Goal: Navigation & Orientation: Find specific page/section

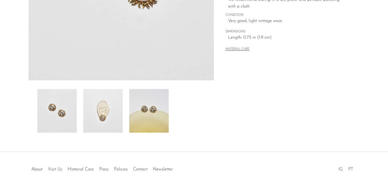
scroll to position [156, 0]
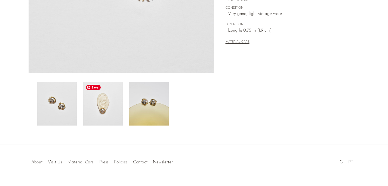
click at [102, 111] on img at bounding box center [102, 104] width 39 height 44
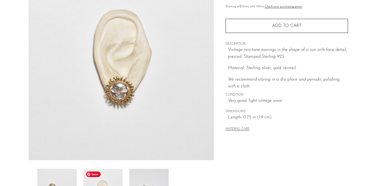
scroll to position [69, 0]
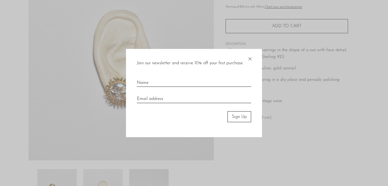
click at [251, 57] on span "×" at bounding box center [249, 57] width 5 height 17
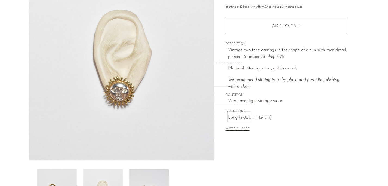
scroll to position [0, 0]
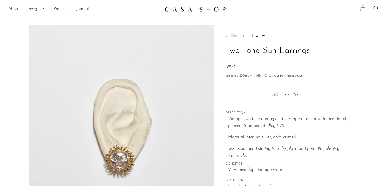
click at [12, 8] on link "Shop" at bounding box center [13, 9] width 9 height 7
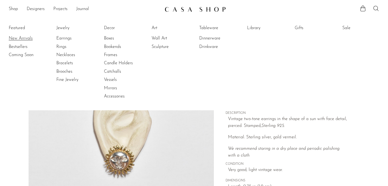
click at [18, 38] on link "New Arrivals" at bounding box center [29, 38] width 41 height 6
